Goal: Entertainment & Leisure: Consume media (video, audio)

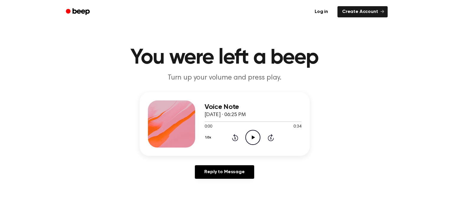
click at [253, 137] on icon at bounding box center [253, 138] width 3 height 4
click at [323, 12] on link "Log in" at bounding box center [321, 12] width 25 height 14
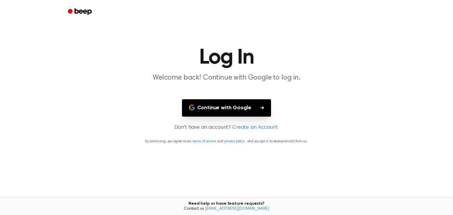
click at [232, 107] on button "Continue with Google" at bounding box center [226, 107] width 89 height 17
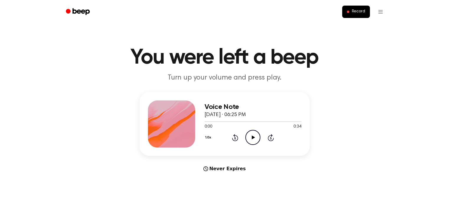
click at [253, 137] on icon at bounding box center [253, 138] width 3 height 4
click at [359, 11] on span "Record" at bounding box center [357, 11] width 13 height 5
click at [252, 137] on icon at bounding box center [253, 138] width 3 height 4
click at [430, 24] on main "You were left a beep Turn up your volume and press play. Voice Note September 1…" at bounding box center [224, 176] width 449 height 353
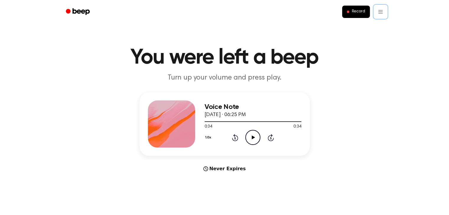
click at [360, 12] on span "Record" at bounding box center [357, 11] width 13 height 5
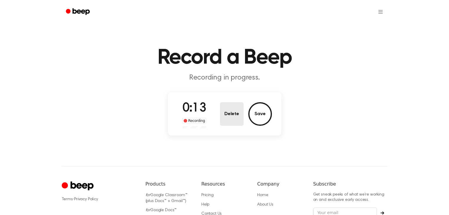
click at [232, 114] on button "Delete" at bounding box center [232, 114] width 24 height 24
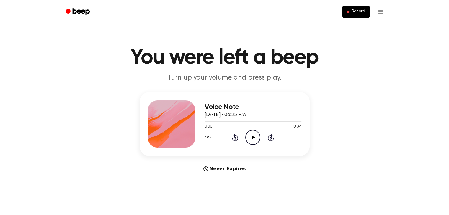
click at [327, 17] on ul "Record" at bounding box center [244, 12] width 288 height 14
click at [326, 8] on ul "Record" at bounding box center [244, 12] width 288 height 14
click at [254, 141] on icon "Play Audio" at bounding box center [252, 137] width 15 height 15
